Goal: Information Seeking & Learning: Get advice/opinions

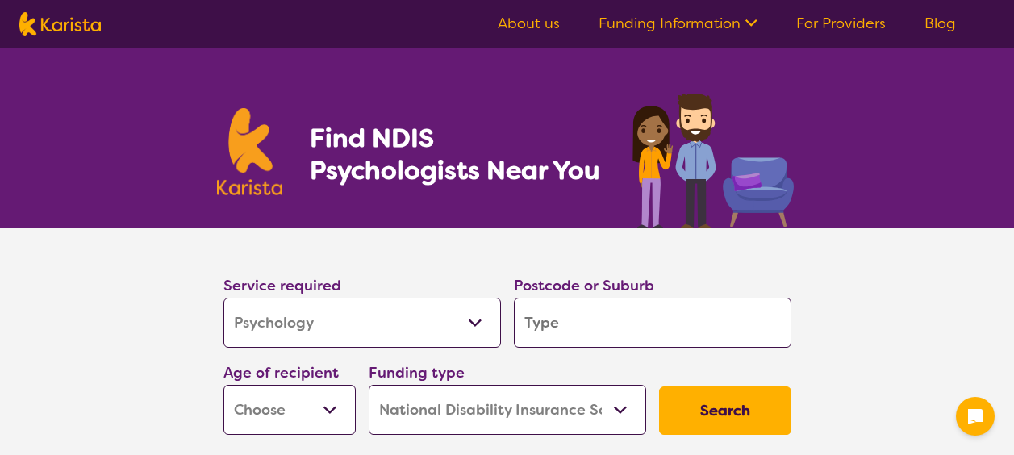
select select "Psychology"
select select "NDIS"
select select "Psychology"
select select "NDIS"
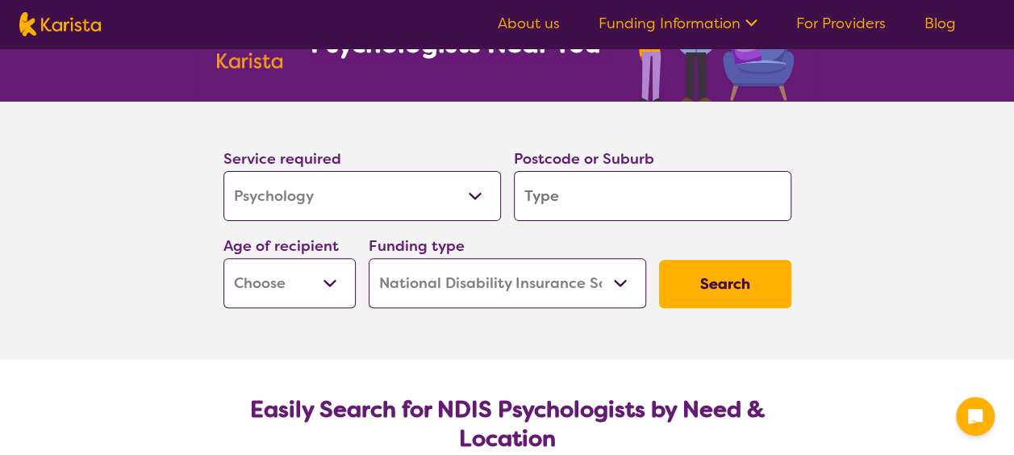
click at [359, 206] on select "Allied Health Assistant Assessment ([MEDICAL_DATA] or [MEDICAL_DATA]) Behaviour…" at bounding box center [361, 196] width 277 height 50
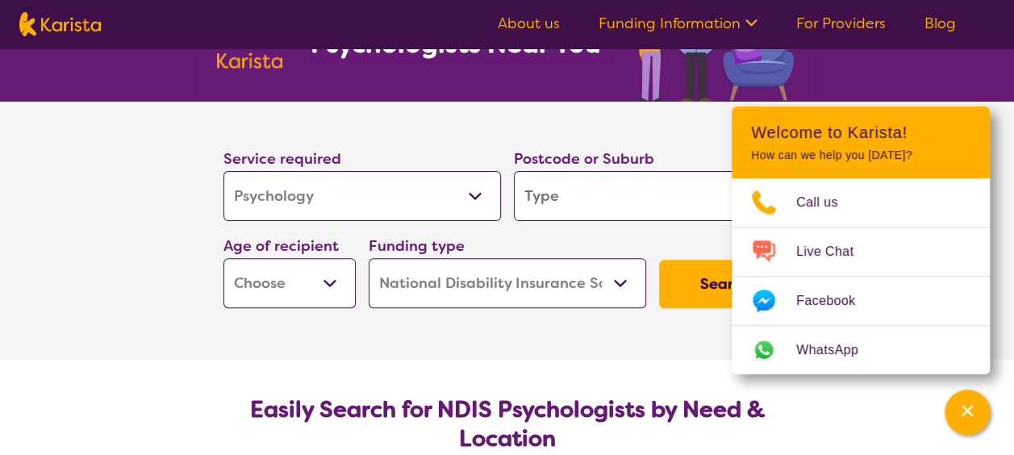
click at [223, 171] on select "Allied Health Assistant Assessment ([MEDICAL_DATA] or [MEDICAL_DATA]) Behaviour…" at bounding box center [361, 196] width 277 height 50
click at [579, 194] on input "search" at bounding box center [652, 196] width 277 height 50
type input "5"
type input "50"
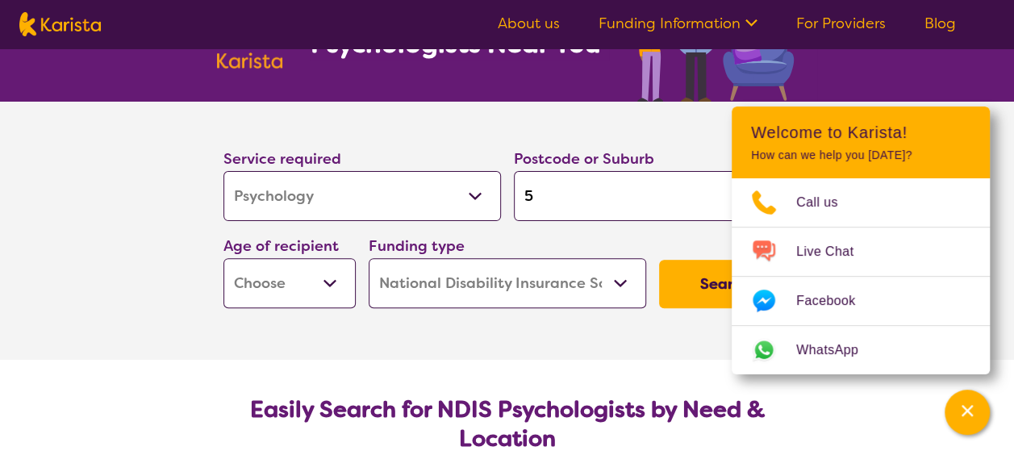
type input "50"
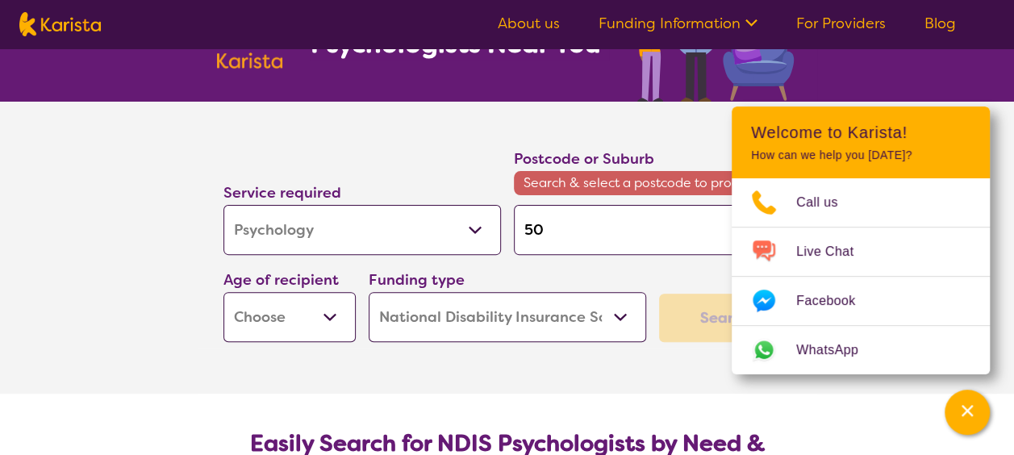
type input "509"
type input "5093"
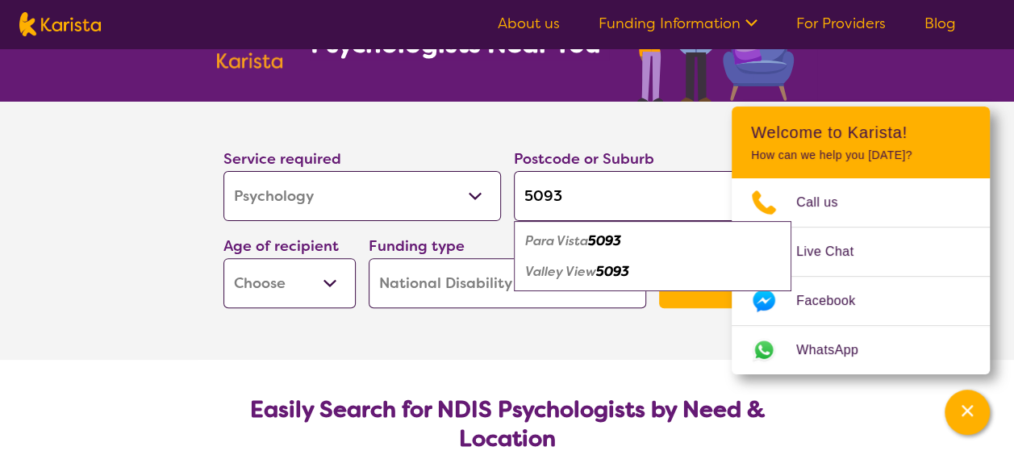
type input "5093"
click at [586, 276] on em "Valley View" at bounding box center [560, 271] width 71 height 17
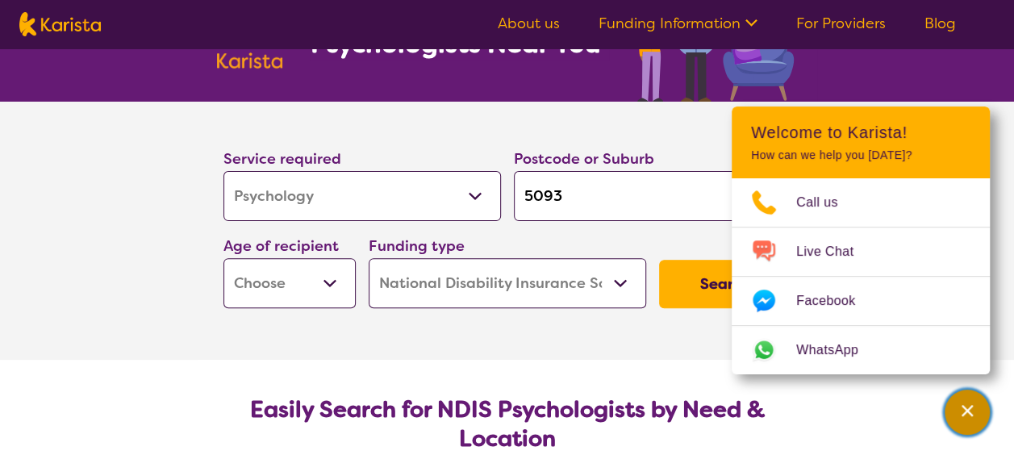
click at [968, 413] on icon "Channel Menu" at bounding box center [967, 410] width 16 height 16
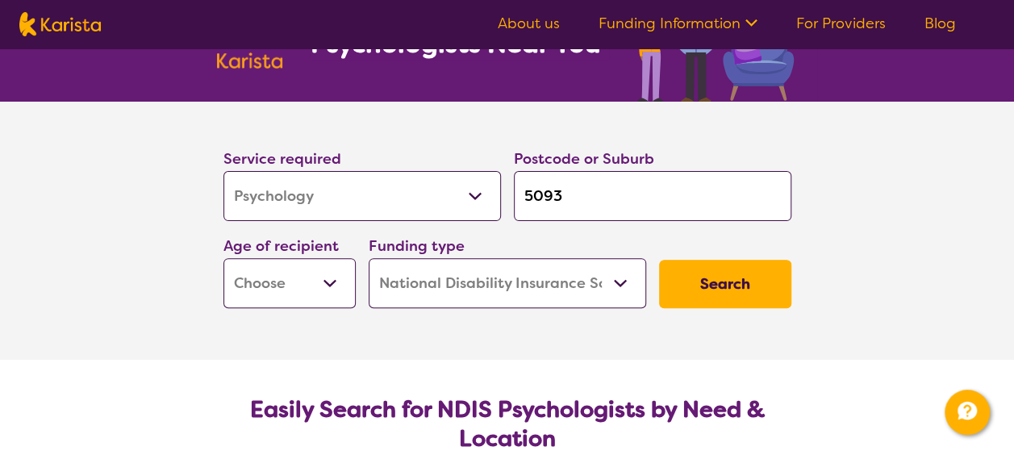
click at [310, 298] on select "Early Childhood - 0 to 9 Child - 10 to 11 Adolescent - 12 to 17 Adult - 18 to 6…" at bounding box center [289, 283] width 132 height 50
select select "AS"
click at [223, 258] on select "Early Childhood - 0 to 9 Child - 10 to 11 Adolescent - 12 to 17 Adult - 18 to 6…" at bounding box center [289, 283] width 132 height 50
select select "AS"
click at [427, 276] on select "Home Care Package (HCP) National Disability Insurance Scheme (NDIS) I don't know" at bounding box center [507, 283] width 277 height 50
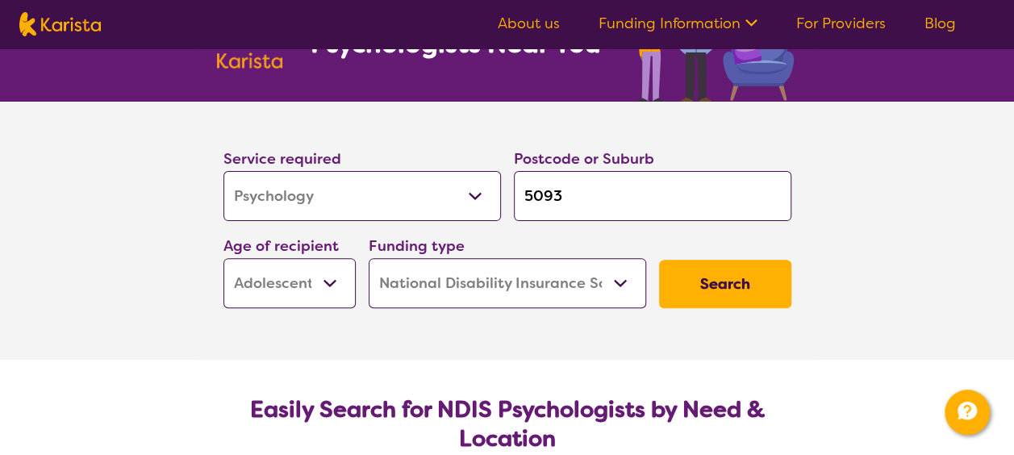
click at [725, 282] on button "Search" at bounding box center [725, 284] width 132 height 48
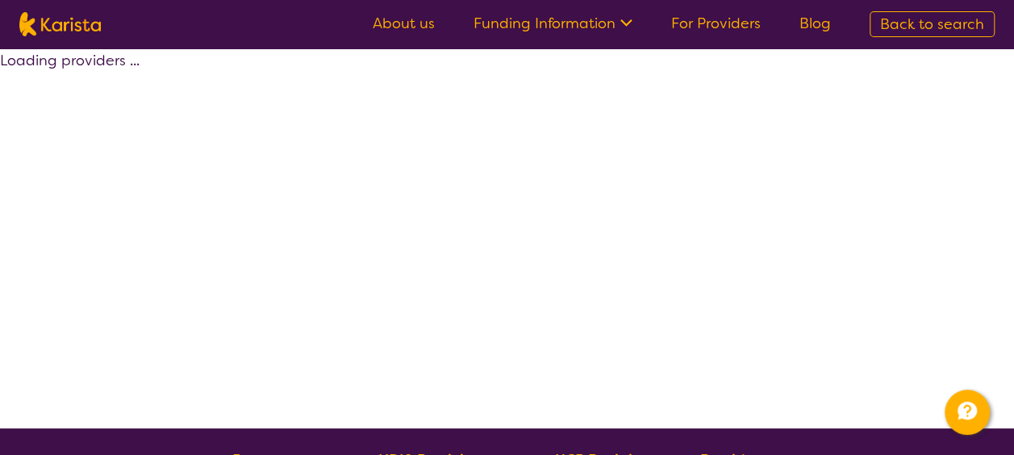
select select "by_score"
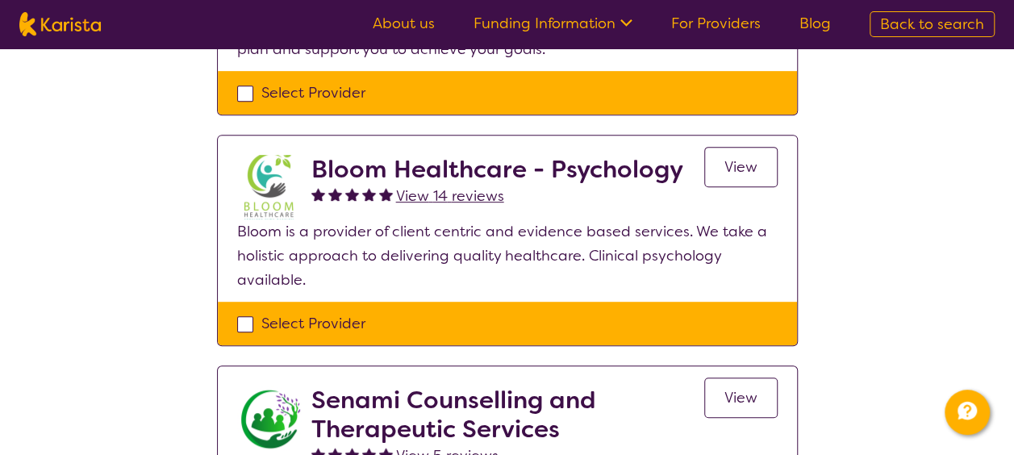
scroll to position [341, 0]
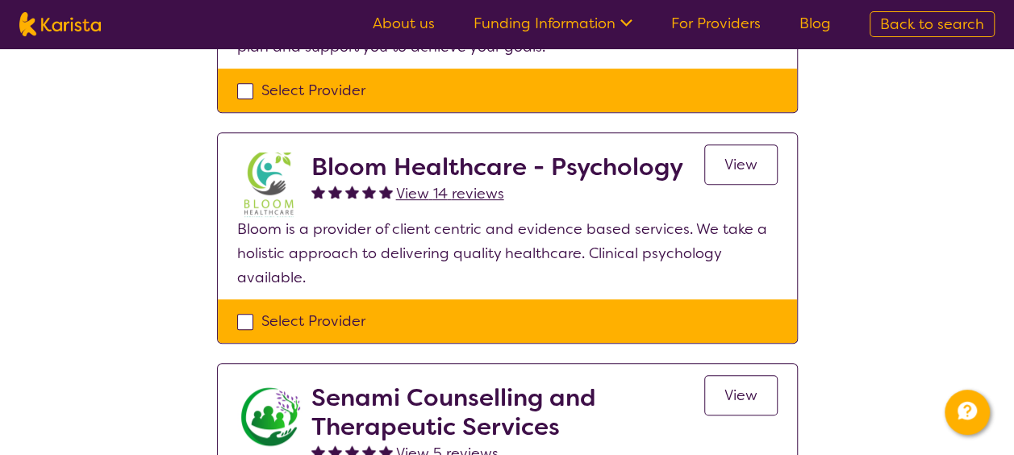
click at [737, 163] on span "View" at bounding box center [740, 164] width 33 height 19
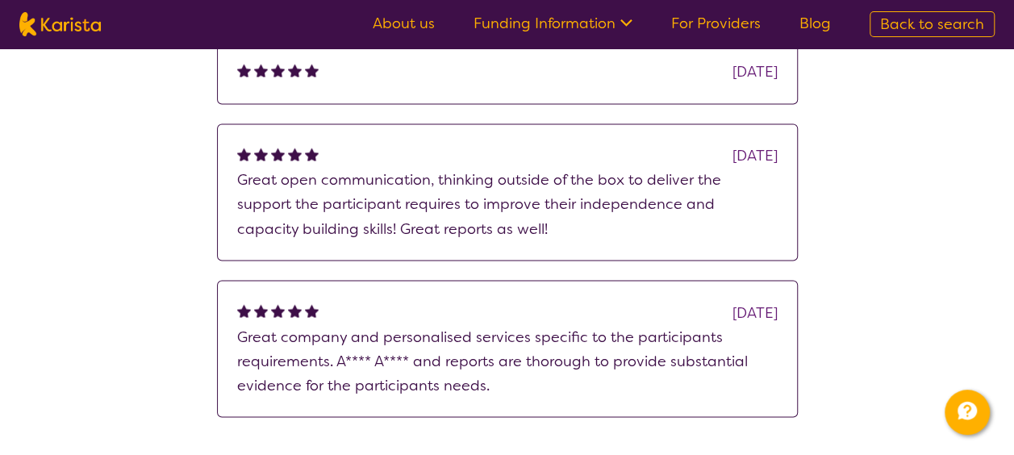
scroll to position [1327, 0]
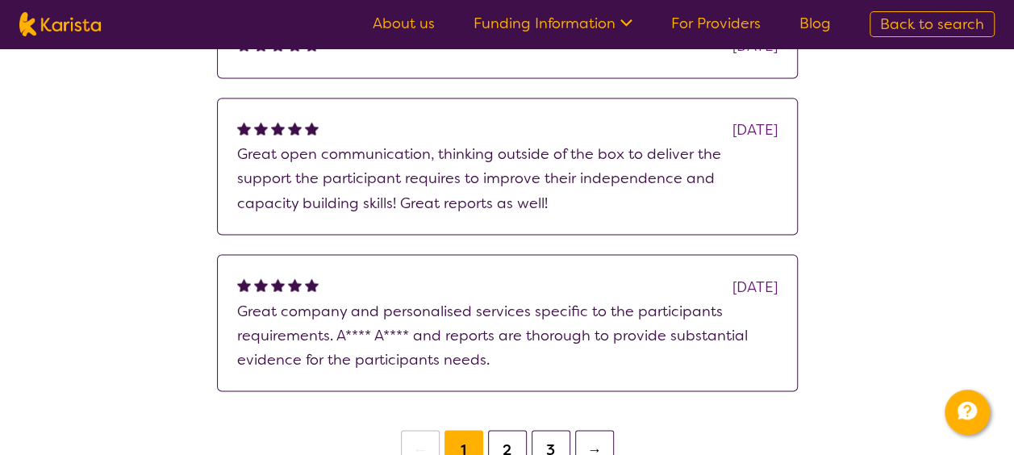
click at [503, 430] on button "2" at bounding box center [507, 449] width 39 height 39
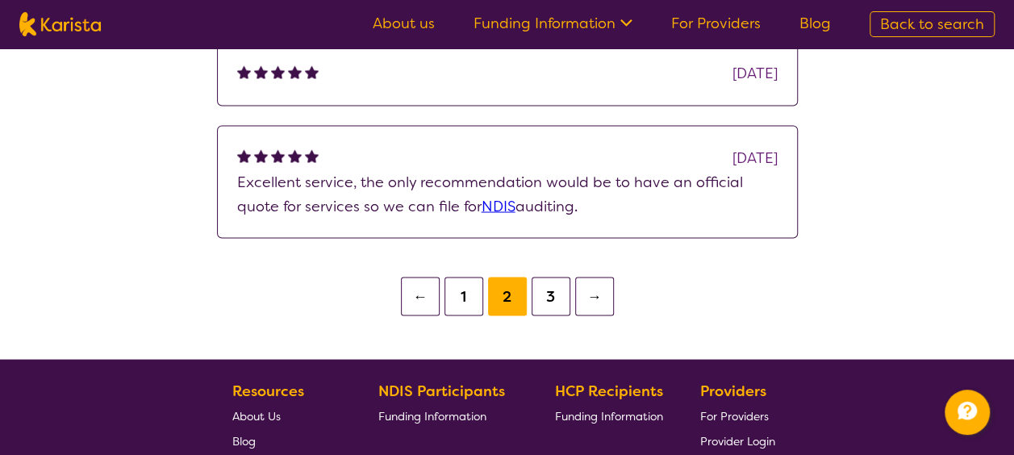
scroll to position [1376, 0]
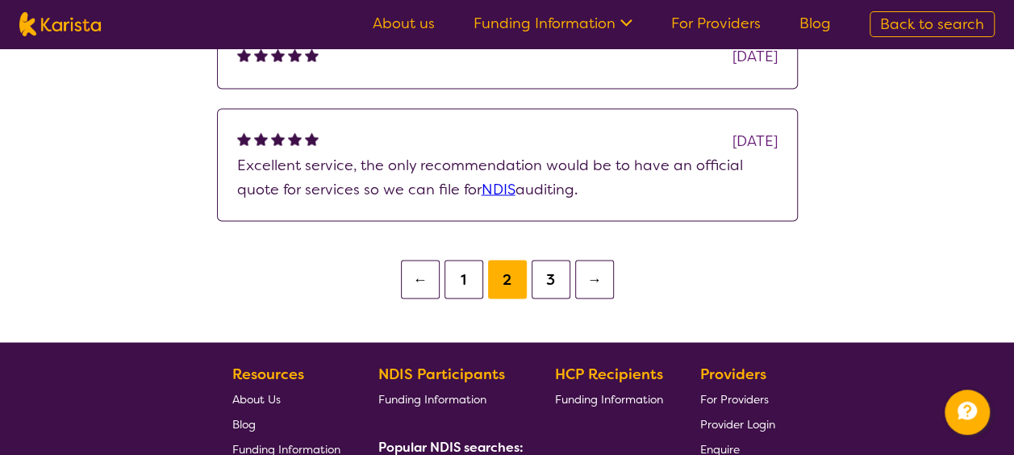
click at [552, 260] on button "3" at bounding box center [551, 279] width 39 height 39
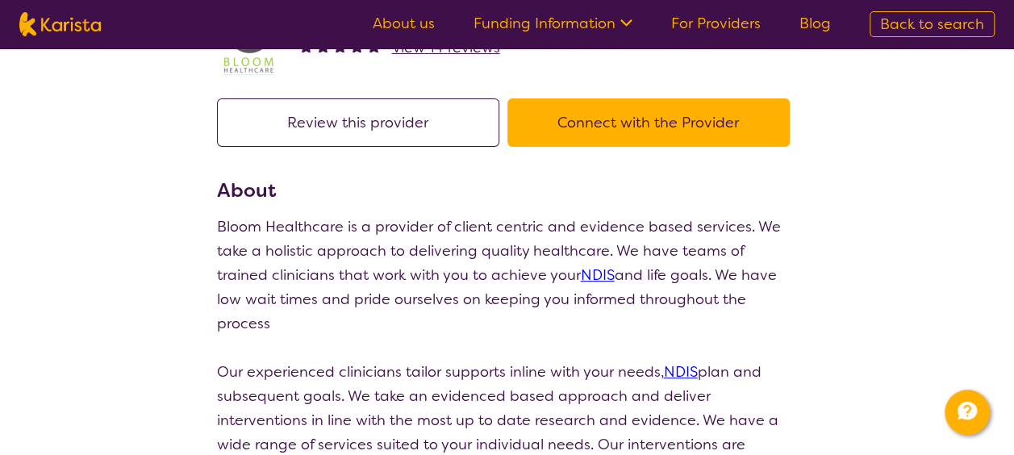
scroll to position [92, 0]
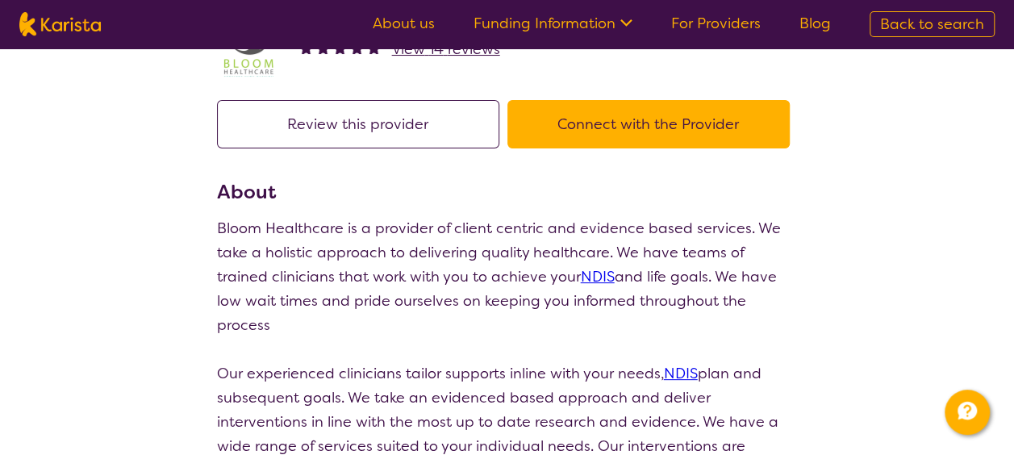
click at [590, 120] on button "Connect with the Provider" at bounding box center [648, 124] width 282 height 48
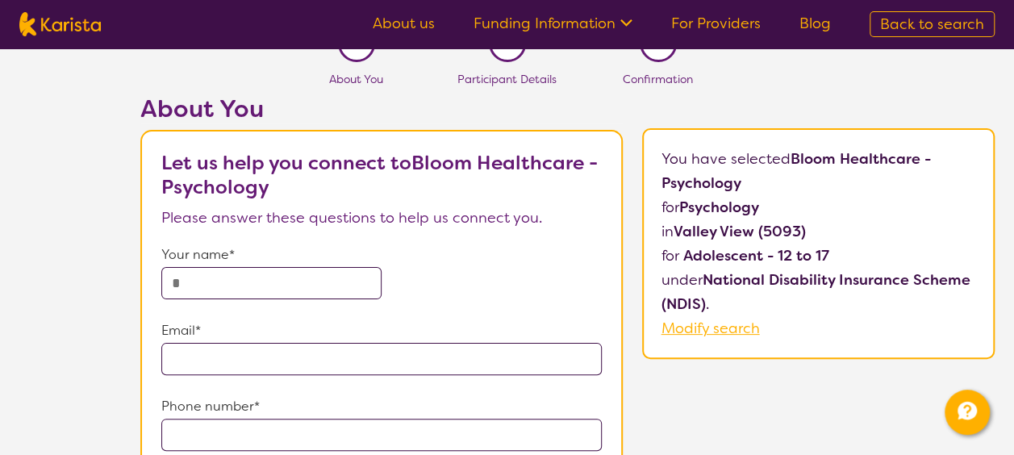
scroll to position [32, 0]
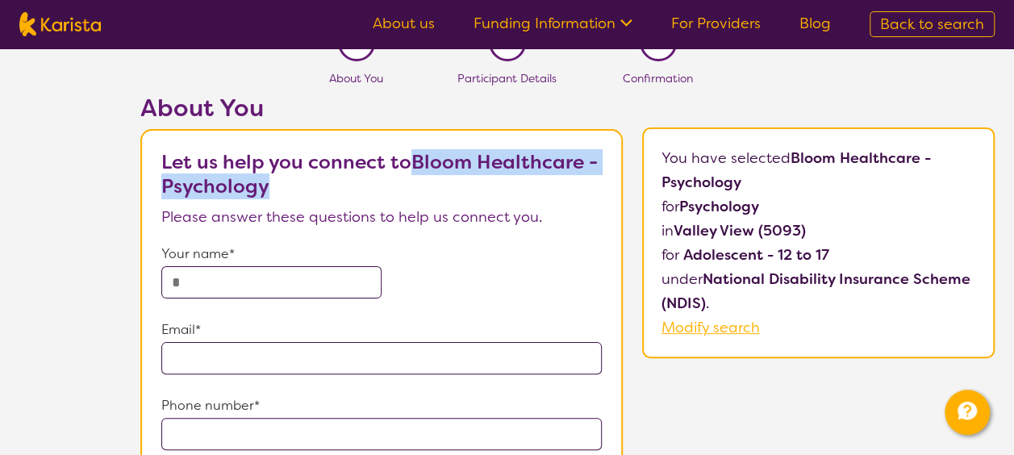
drag, startPoint x: 417, startPoint y: 160, endPoint x: 419, endPoint y: 180, distance: 20.3
click at [419, 180] on p "Let us help you connect to Bloom Healthcare - Psychology" at bounding box center [381, 174] width 440 height 48
copy b "Bloom Healthcare - Psychology"
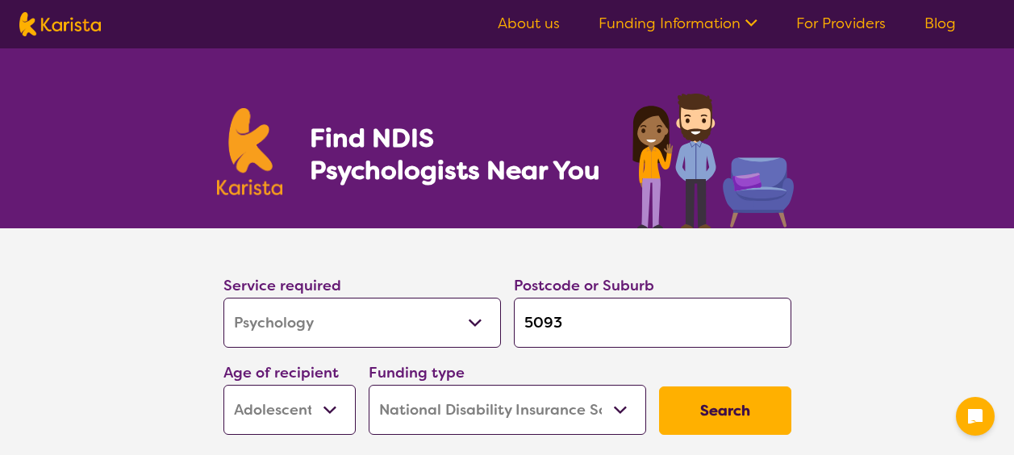
select select "Psychology"
select select "AS"
select select "NDIS"
select select "Psychology"
select select "AS"
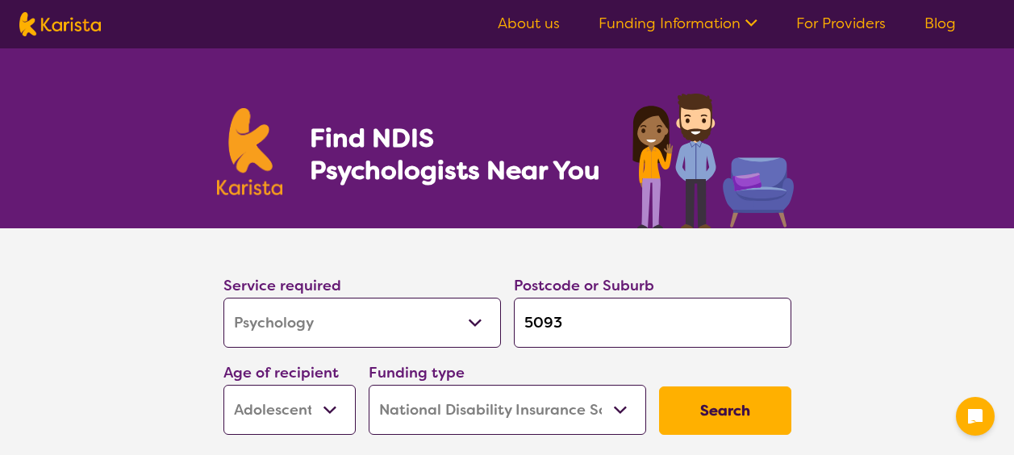
select select "NDIS"
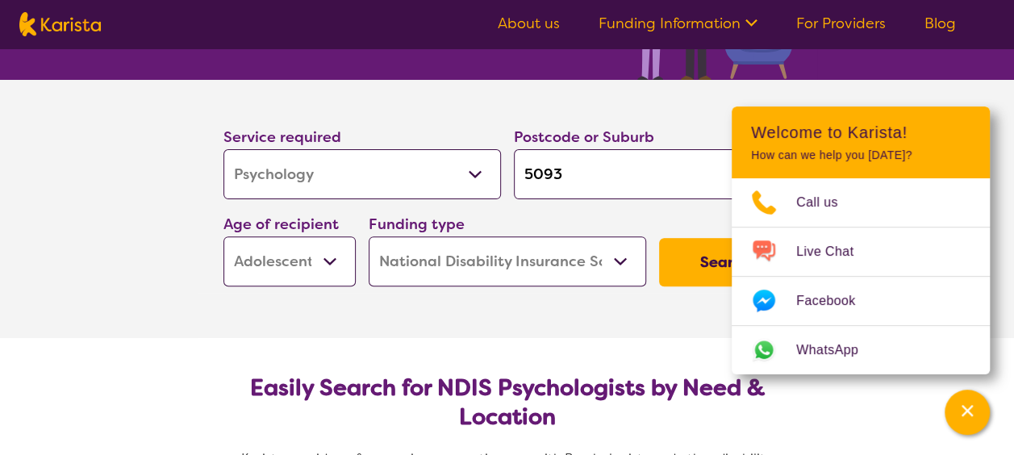
scroll to position [147, 0]
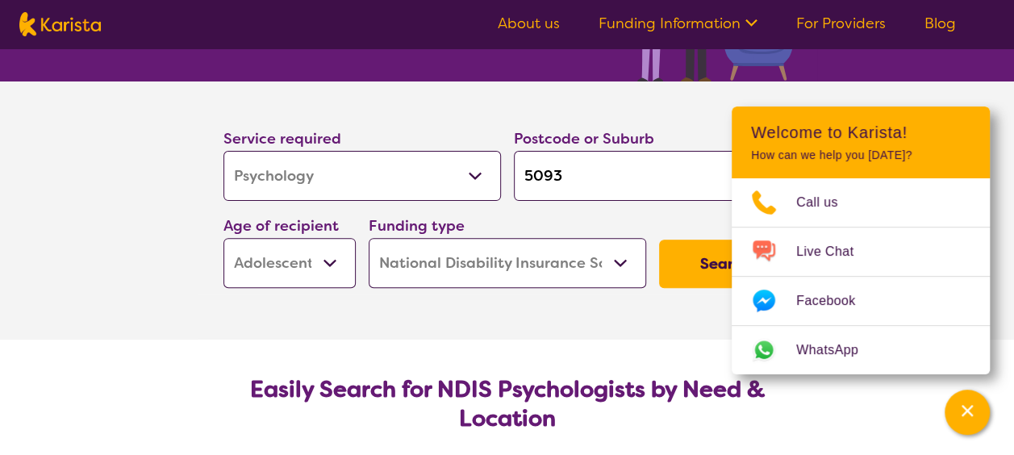
click at [362, 186] on select "Allied Health Assistant Assessment ([MEDICAL_DATA] or [MEDICAL_DATA]) Behaviour…" at bounding box center [361, 176] width 277 height 50
click at [308, 260] on select "Early Childhood - 0 to 9 Child - 10 to 11 Adolescent - 12 to 17 Adult - 18 to 6…" at bounding box center [289, 263] width 132 height 50
select select "AD"
click at [223, 238] on select "Early Childhood - 0 to 9 Child - 10 to 11 Adolescent - 12 to 17 Adult - 18 to 6…" at bounding box center [289, 263] width 132 height 50
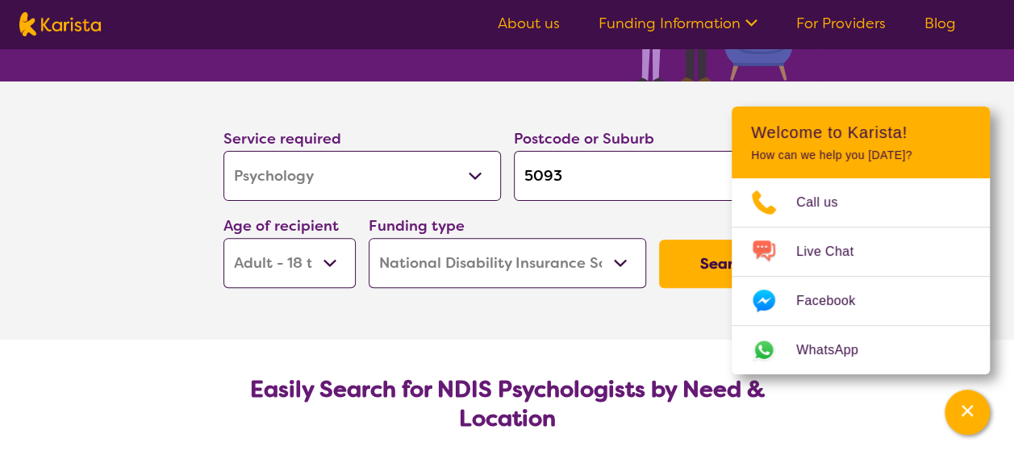
select select "AD"
click at [700, 255] on button "Search" at bounding box center [725, 264] width 132 height 48
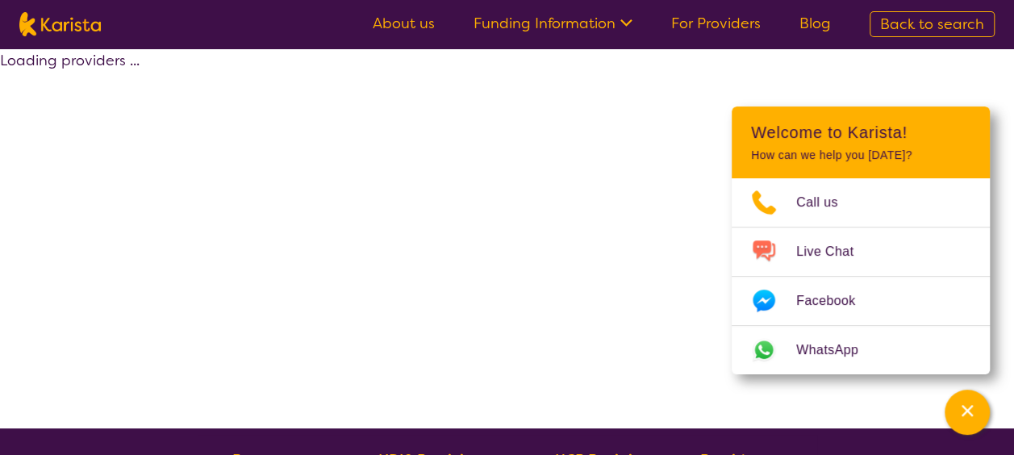
select select "by_score"
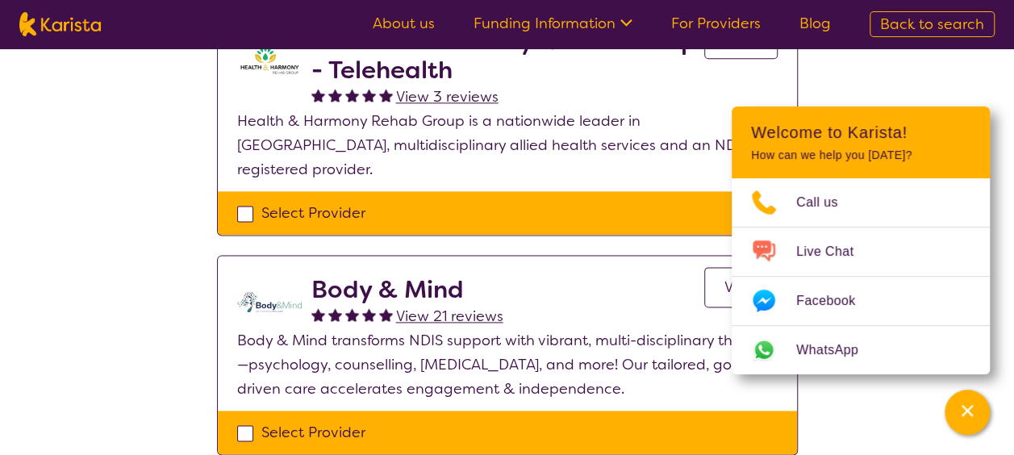
scroll to position [947, 0]
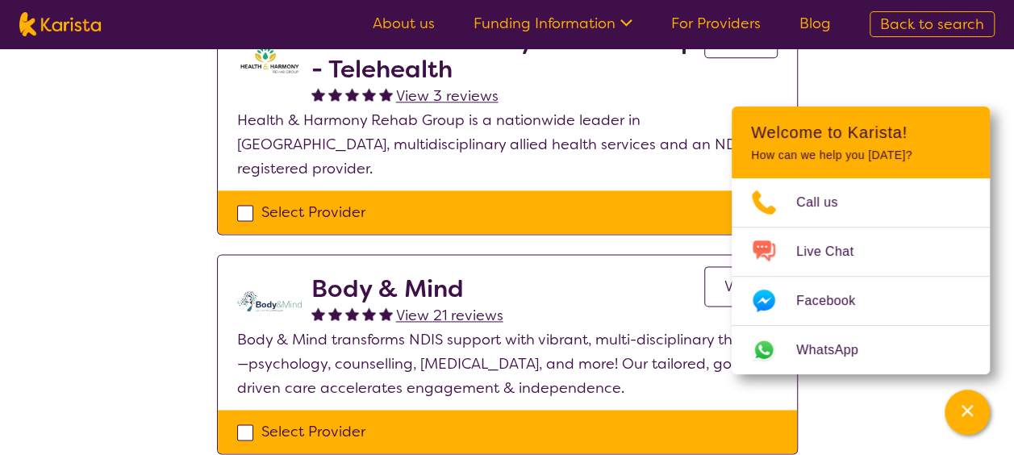
click at [403, 274] on h2 "Body & Mind" at bounding box center [407, 288] width 192 height 29
click at [452, 306] on span "View 21 reviews" at bounding box center [449, 315] width 107 height 19
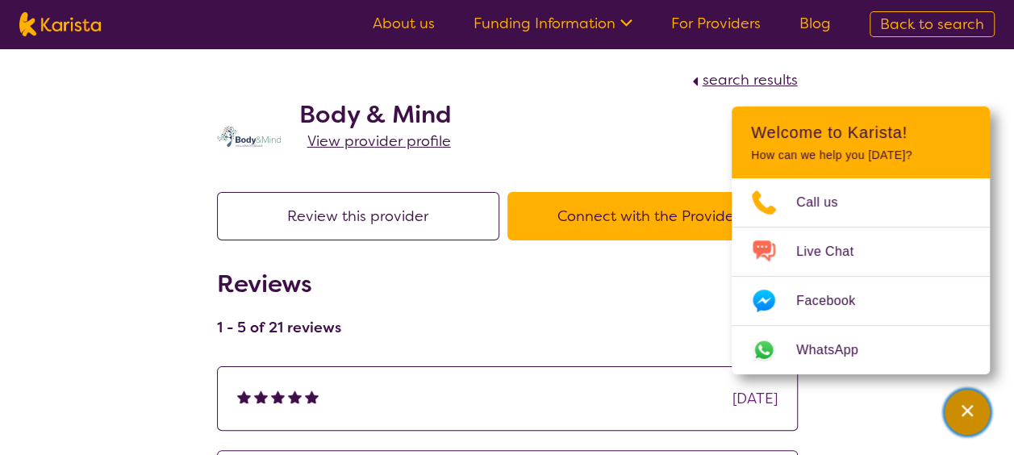
click at [966, 413] on icon "Channel Menu" at bounding box center [967, 410] width 16 height 16
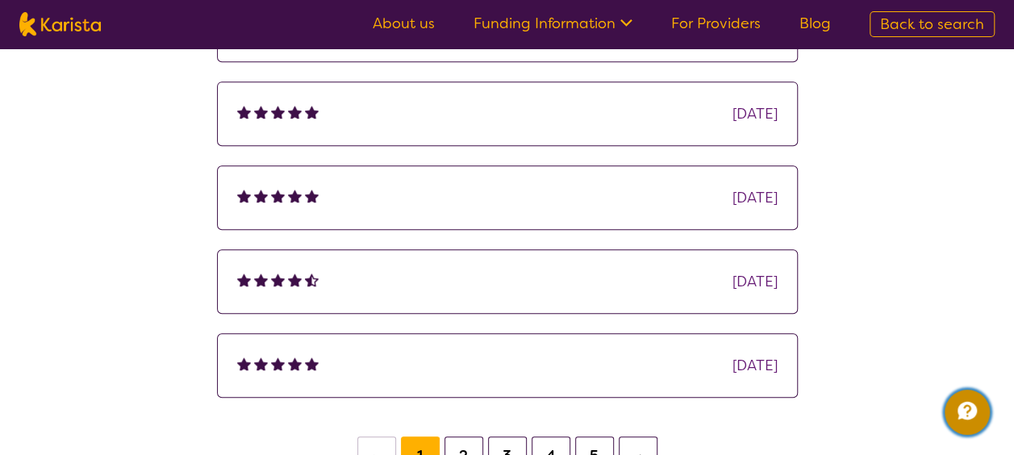
scroll to position [417, 0]
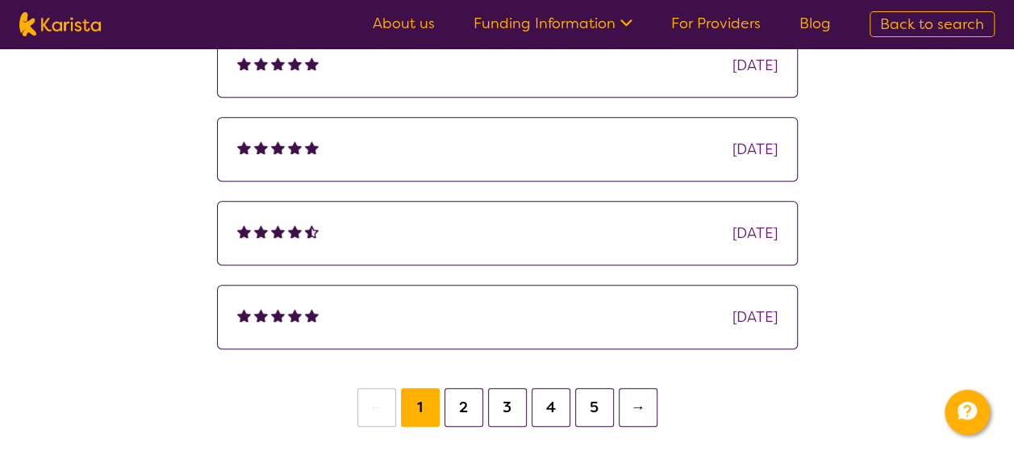
click at [461, 402] on button "2" at bounding box center [463, 407] width 39 height 39
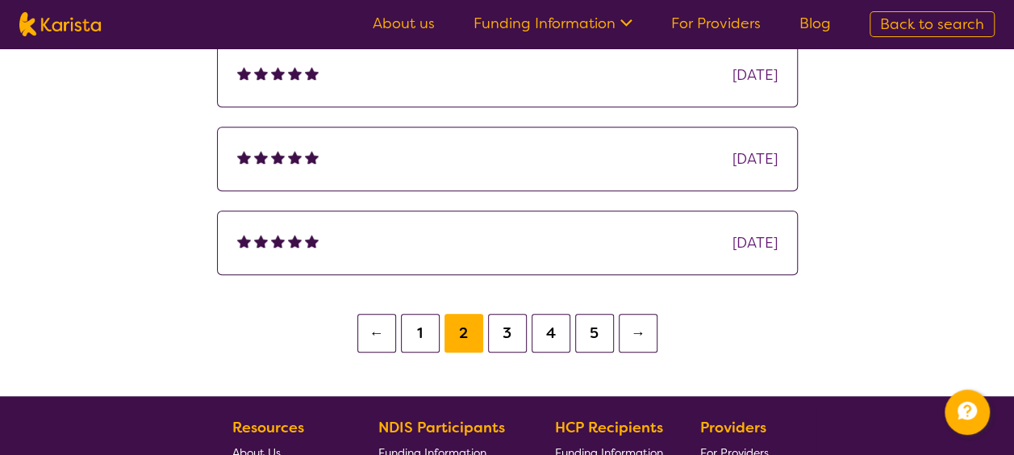
scroll to position [485, 0]
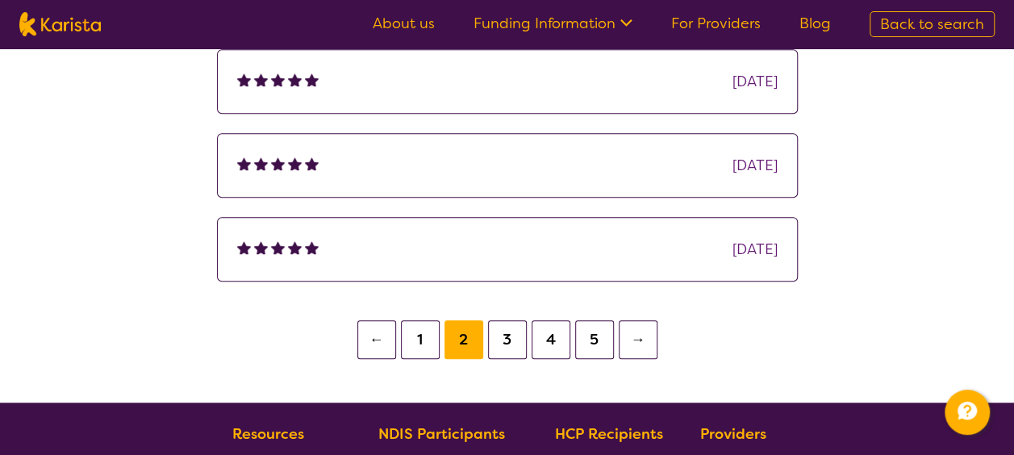
click at [503, 360] on ul "← 1 2 3 4 5 →" at bounding box center [507, 332] width 581 height 63
click at [503, 339] on button "3" at bounding box center [507, 339] width 39 height 39
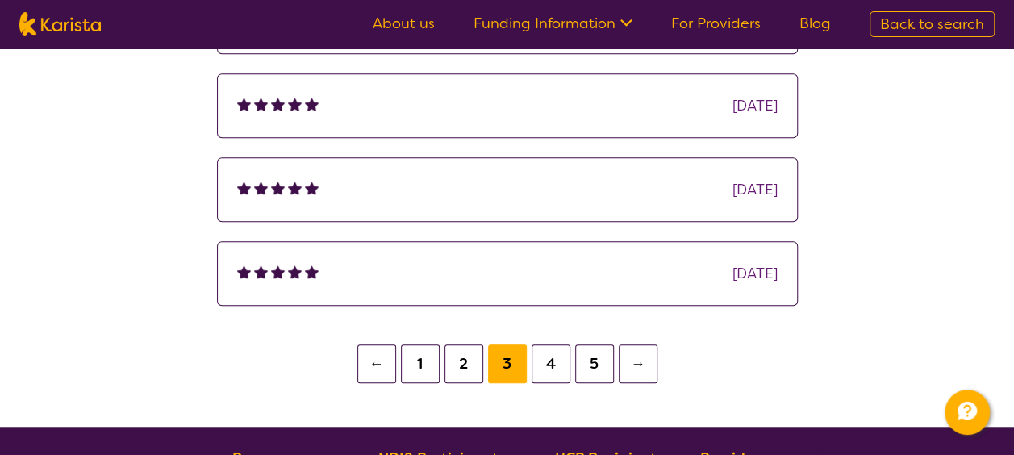
click at [546, 336] on ul "← 1 2 3 4 5 →" at bounding box center [507, 356] width 581 height 63
click at [550, 349] on button "4" at bounding box center [551, 363] width 39 height 39
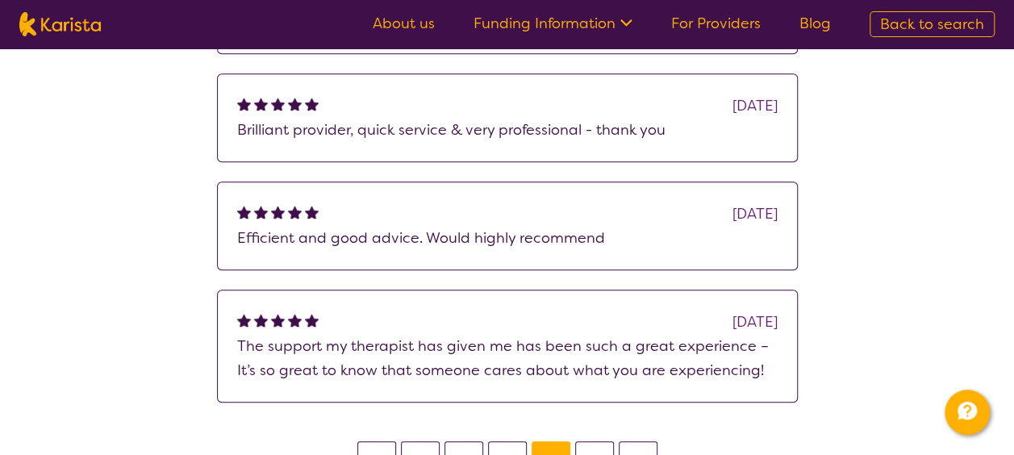
click at [600, 360] on p "The support my therapist has given me has been such a great experience – It’s s…" at bounding box center [507, 358] width 540 height 48
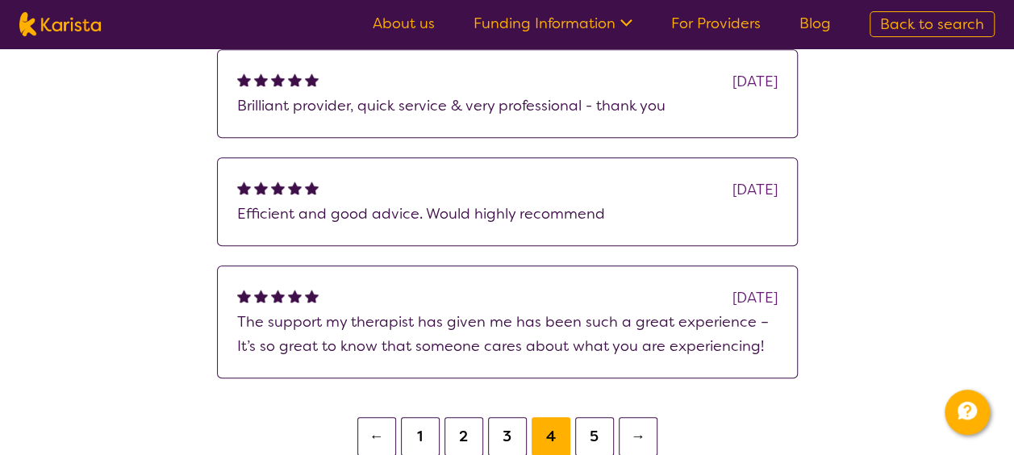
scroll to position [510, 0]
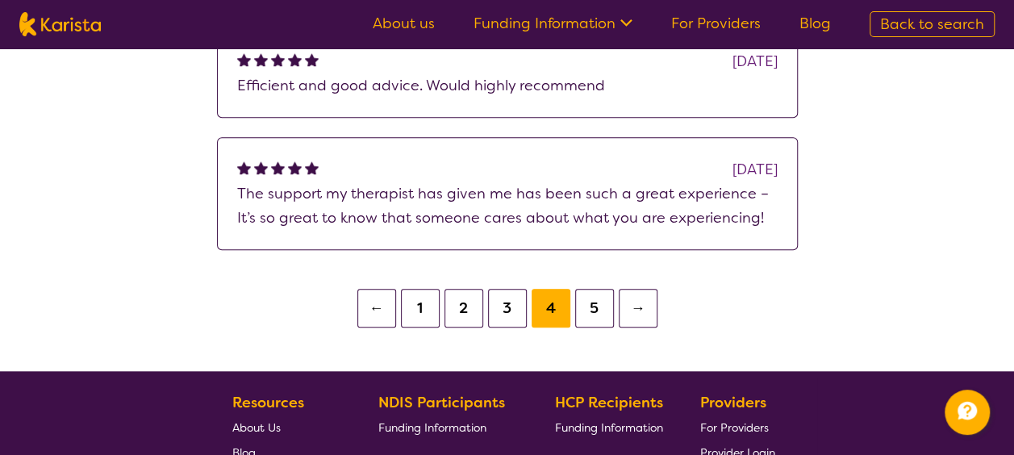
click at [604, 310] on button "5" at bounding box center [594, 308] width 39 height 39
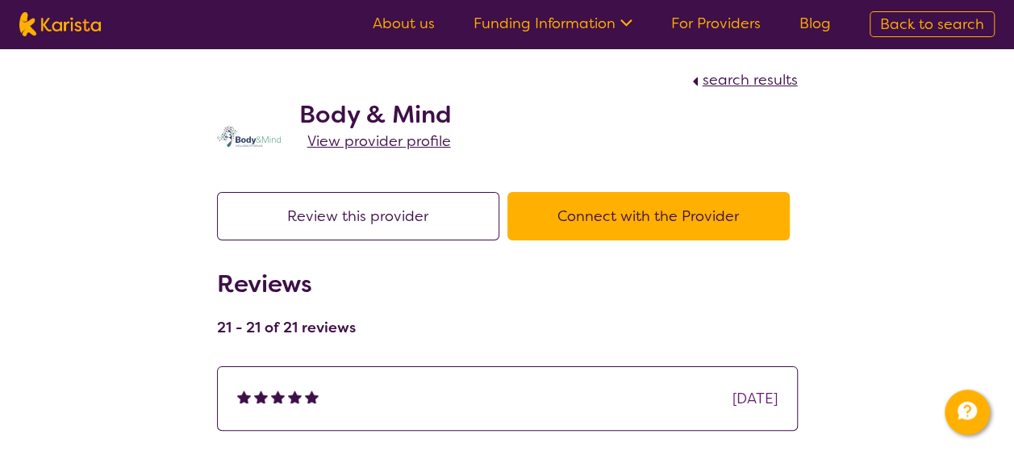
click at [331, 222] on button "Review this provider" at bounding box center [358, 216] width 282 height 48
click at [723, 81] on span "search results" at bounding box center [750, 79] width 95 height 19
select select "by_score"
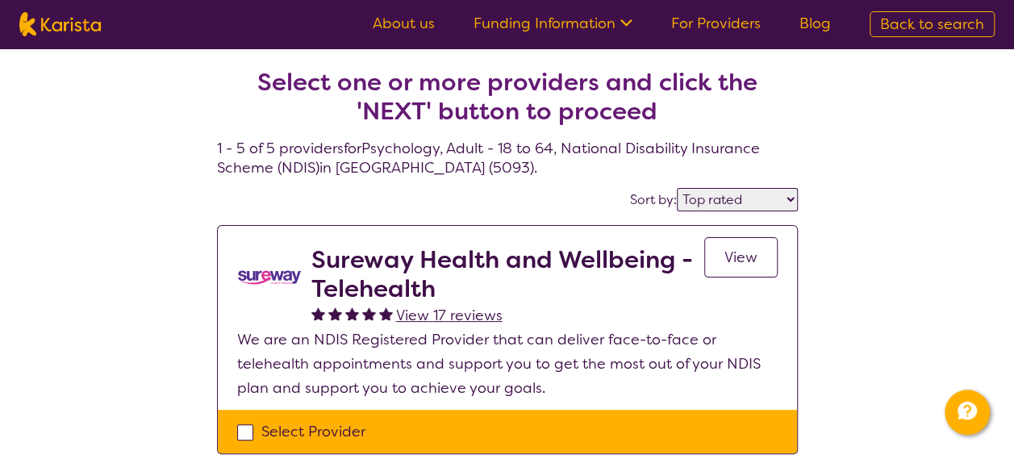
click at [734, 263] on span "View" at bounding box center [740, 257] width 33 height 19
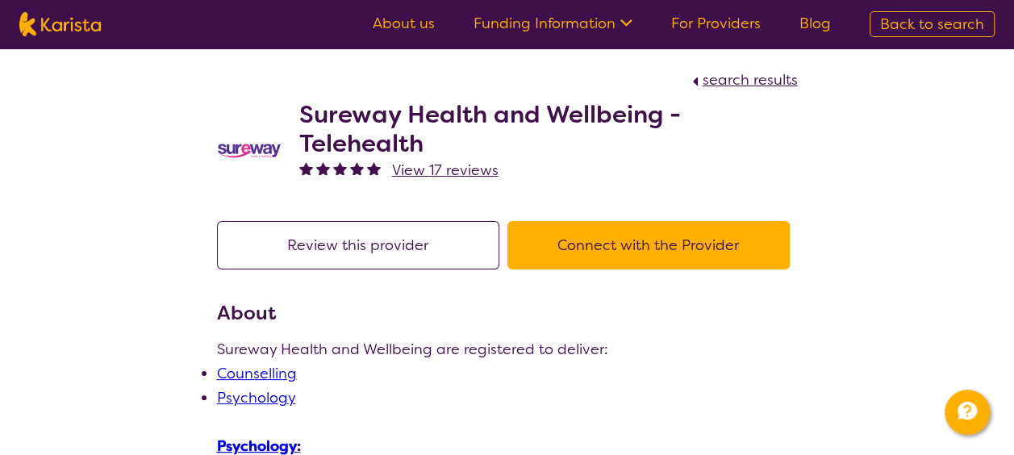
click at [602, 261] on button "Connect with the Provider" at bounding box center [648, 245] width 282 height 48
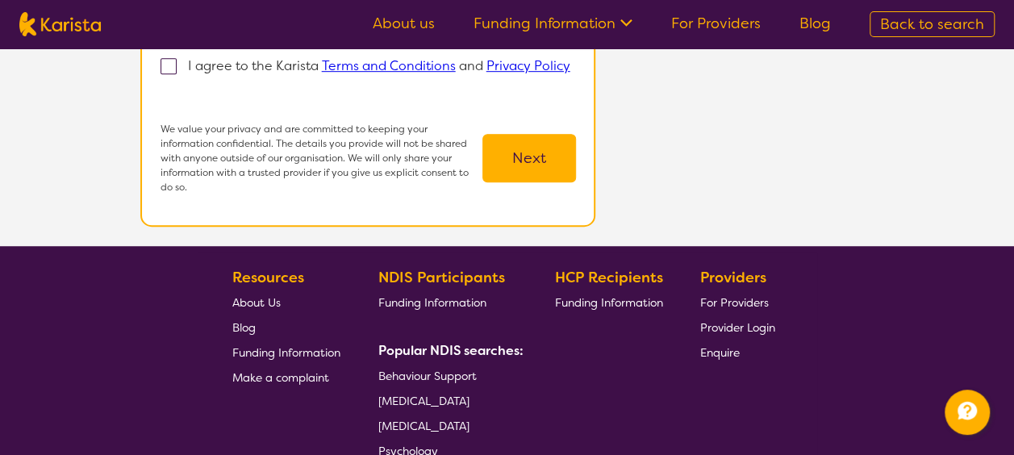
scroll to position [503, 0]
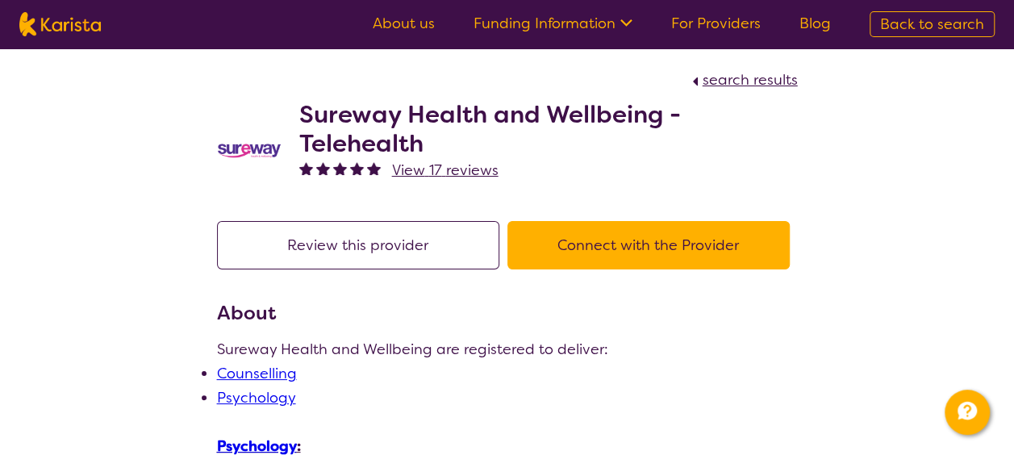
select select "by_score"
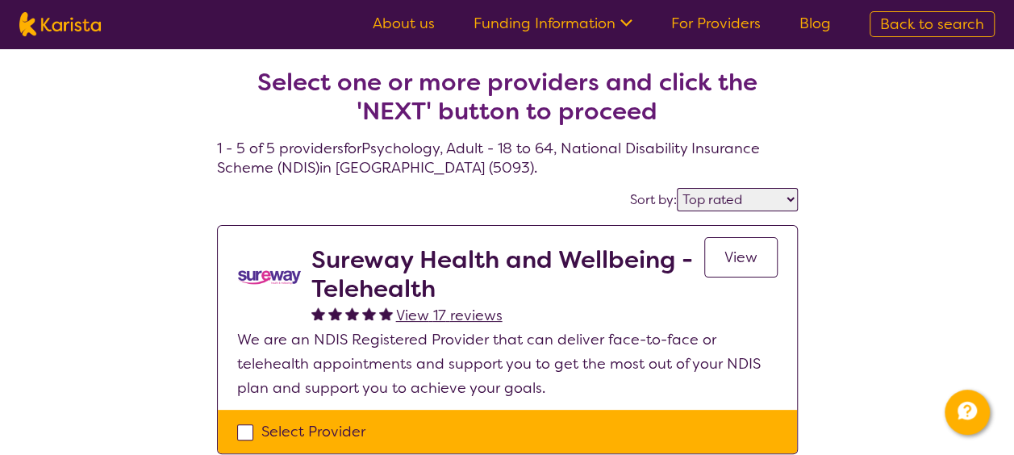
drag, startPoint x: 308, startPoint y: 262, endPoint x: 408, endPoint y: 311, distance: 111.1
drag, startPoint x: 408, startPoint y: 311, endPoint x: 328, endPoint y: 278, distance: 86.1
click at [328, 278] on h2 "Sureway Health and Wellbeing - Telehealth" at bounding box center [507, 274] width 393 height 58
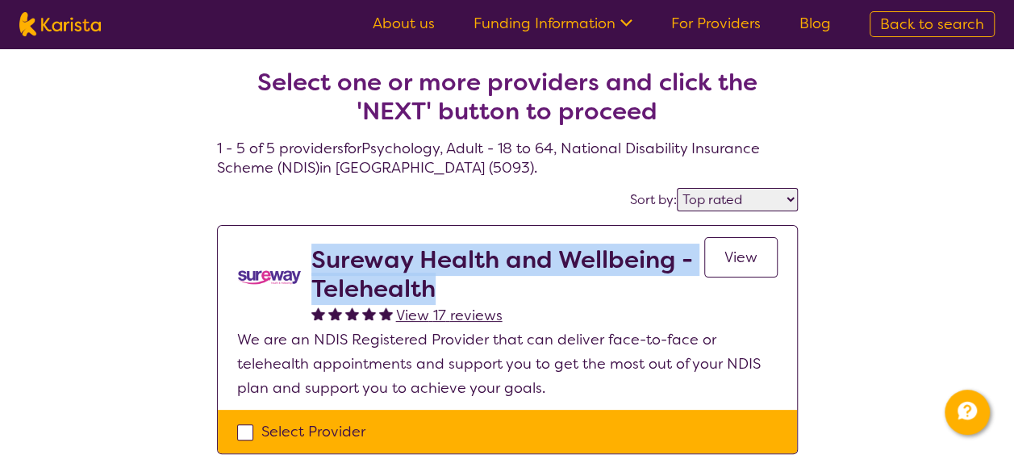
drag, startPoint x: 428, startPoint y: 287, endPoint x: 311, endPoint y: 261, distance: 119.9
click at [311, 261] on h2 "Sureway Health and Wellbeing - Telehealth" at bounding box center [507, 274] width 393 height 58
copy h2 "Sureway Health and Wellbeing - Telehealth"
